Goal: Task Accomplishment & Management: Manage account settings

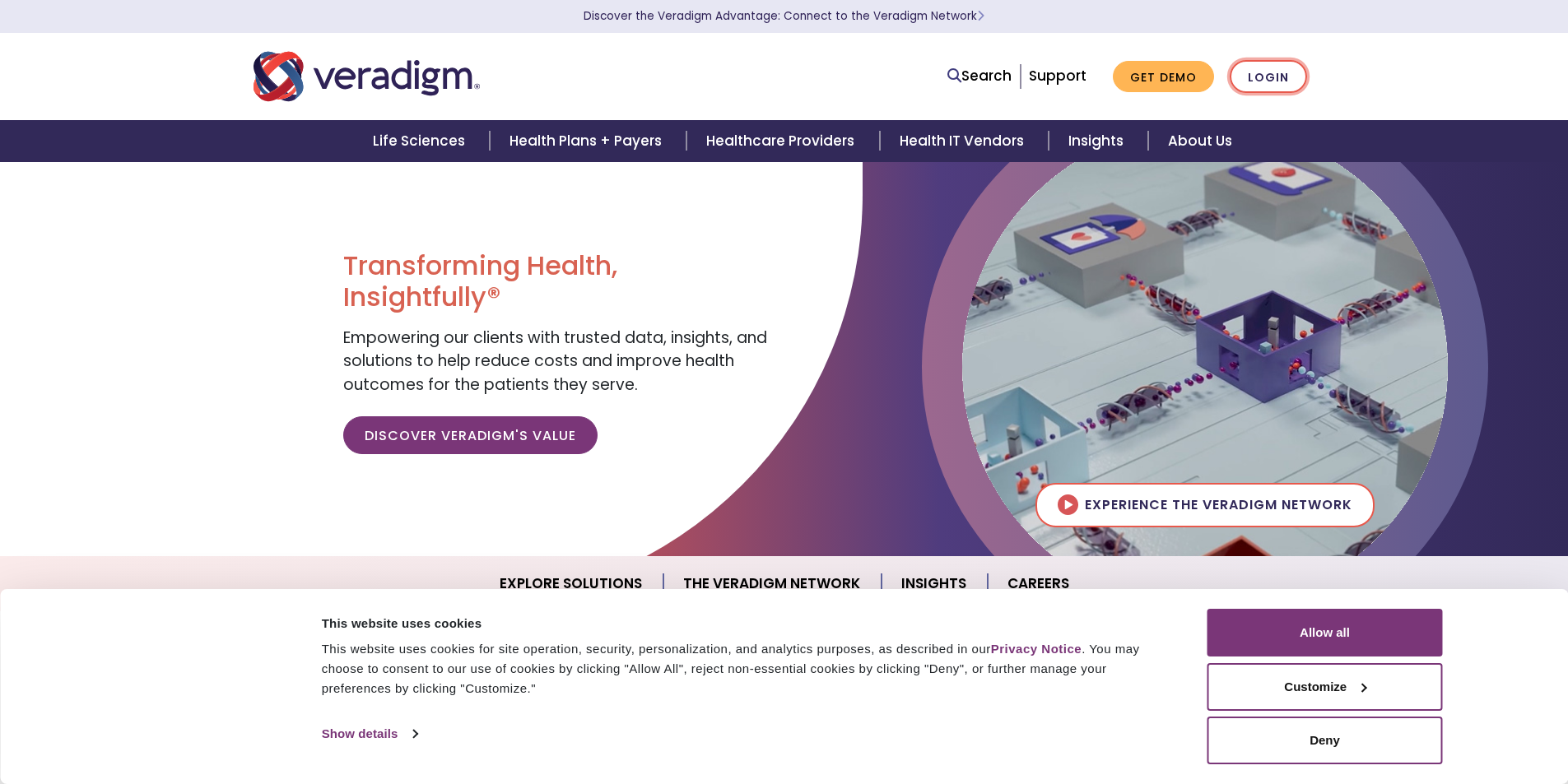
click at [1279, 78] on link "Login" at bounding box center [1268, 77] width 78 height 34
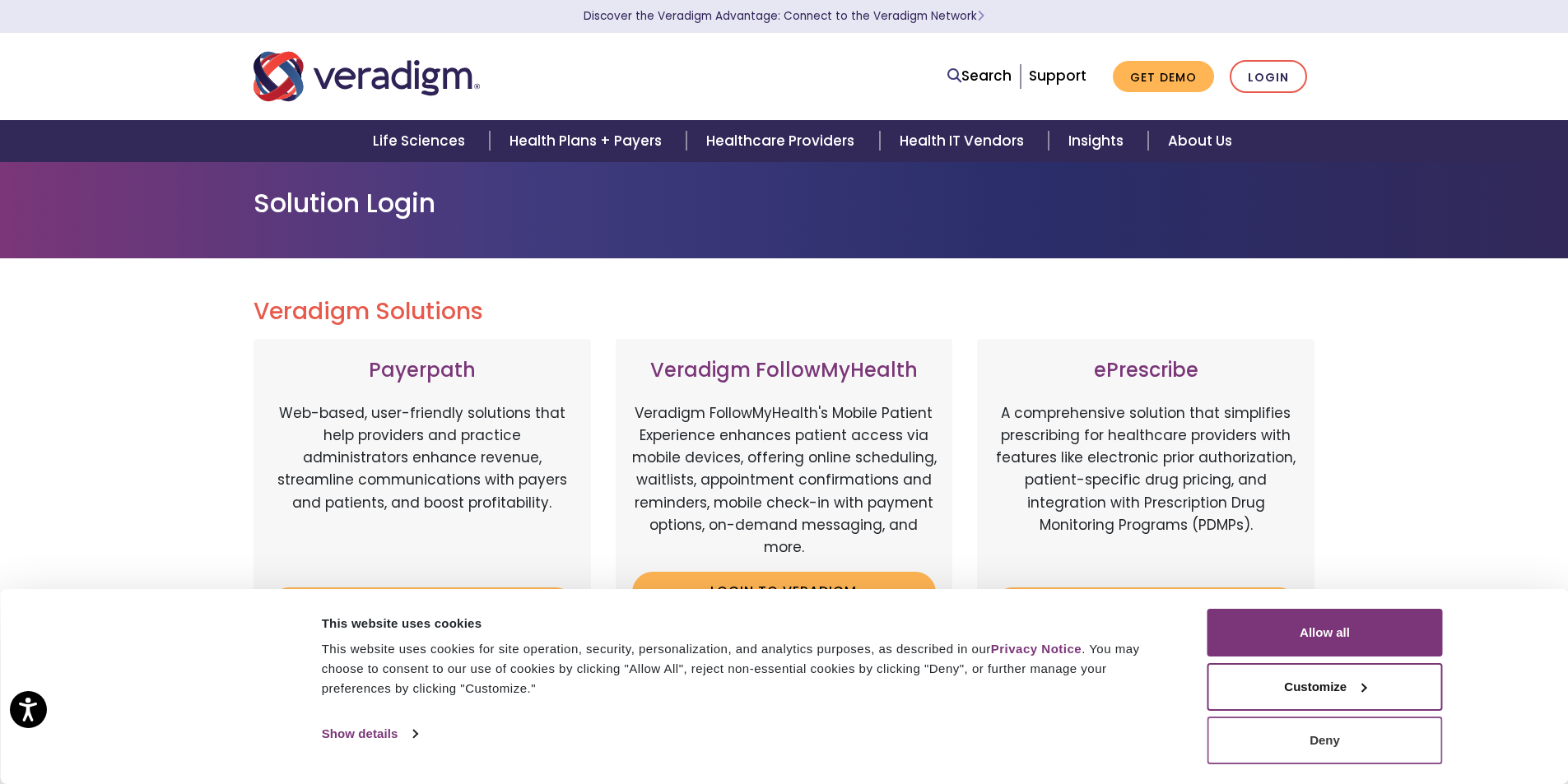
click at [1358, 745] on button "Deny" at bounding box center [1325, 740] width 235 height 47
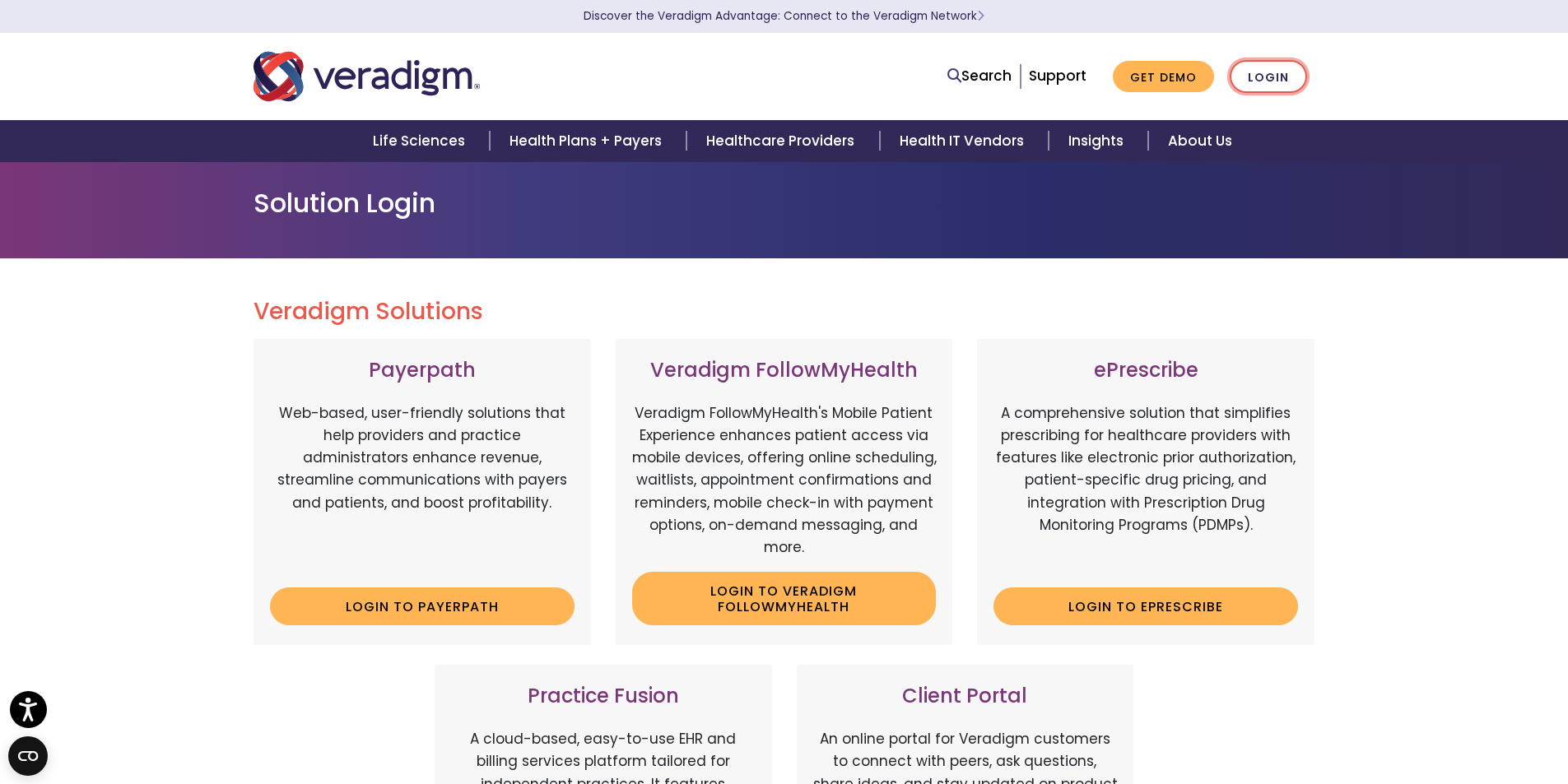
click at [1268, 70] on link "Login" at bounding box center [1268, 77] width 78 height 34
